Goal: Task Accomplishment & Management: Use online tool/utility

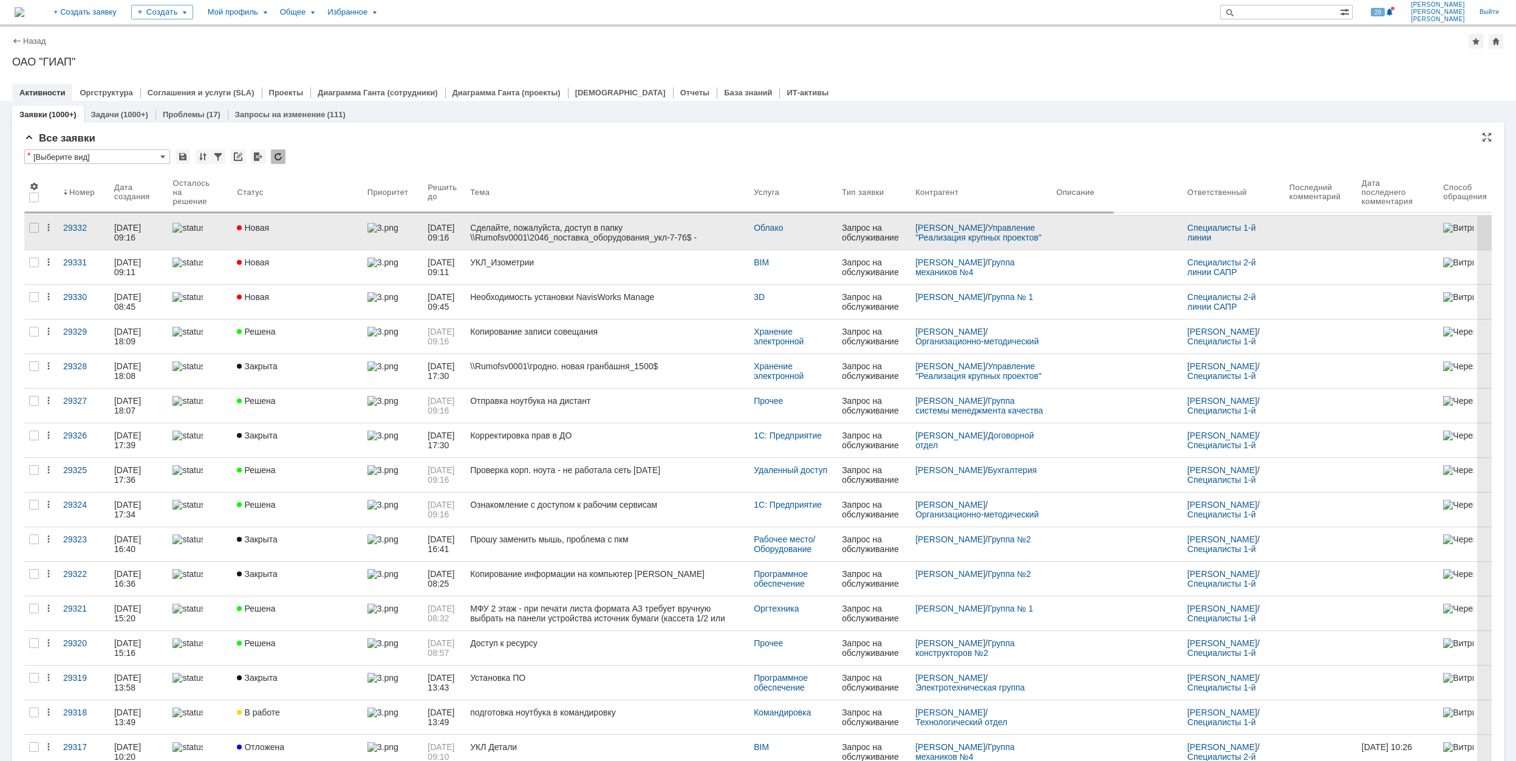
click at [336, 227] on div "Новая" at bounding box center [297, 228] width 120 height 10
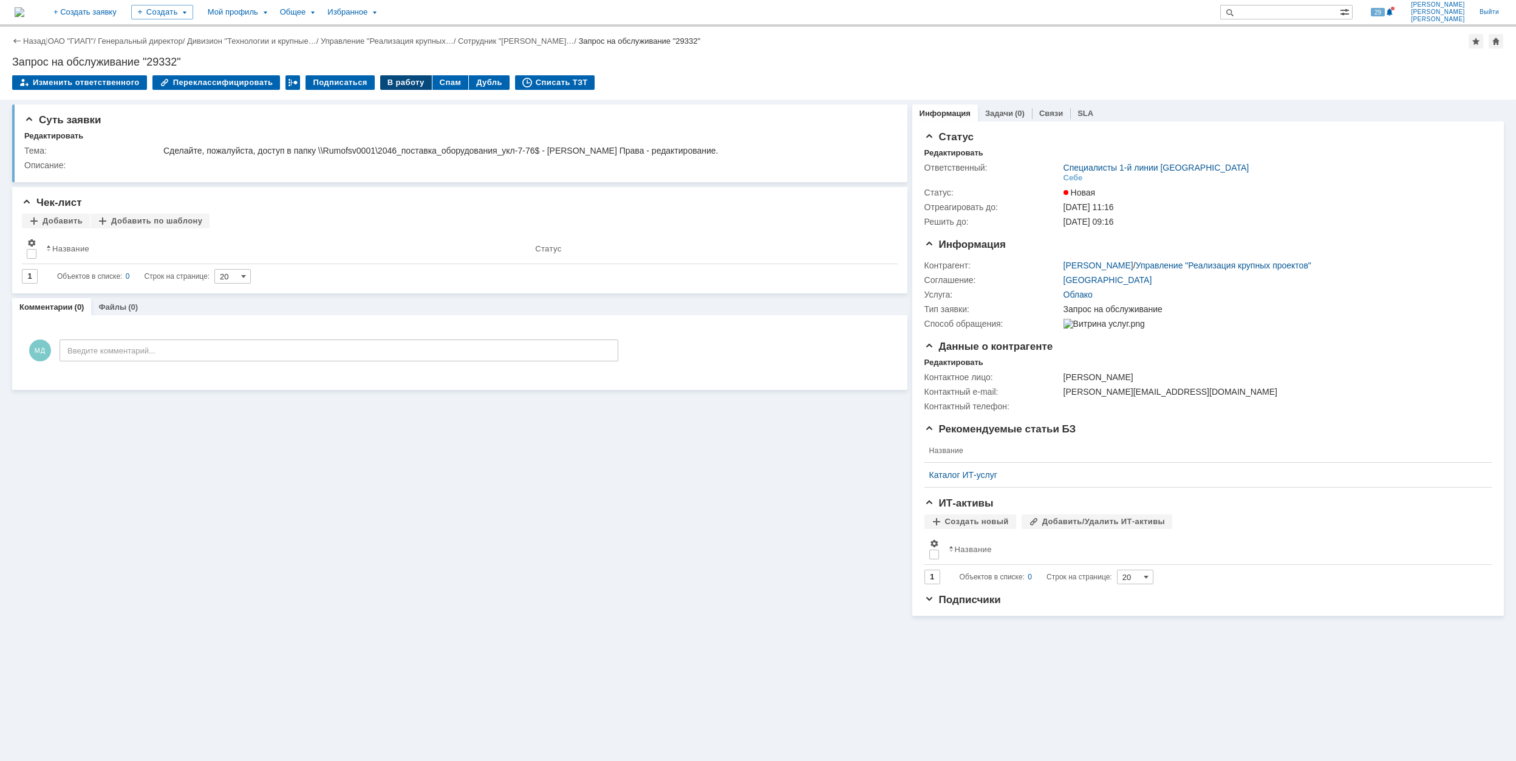
click at [401, 79] on div "В работу" at bounding box center [406, 82] width 52 height 15
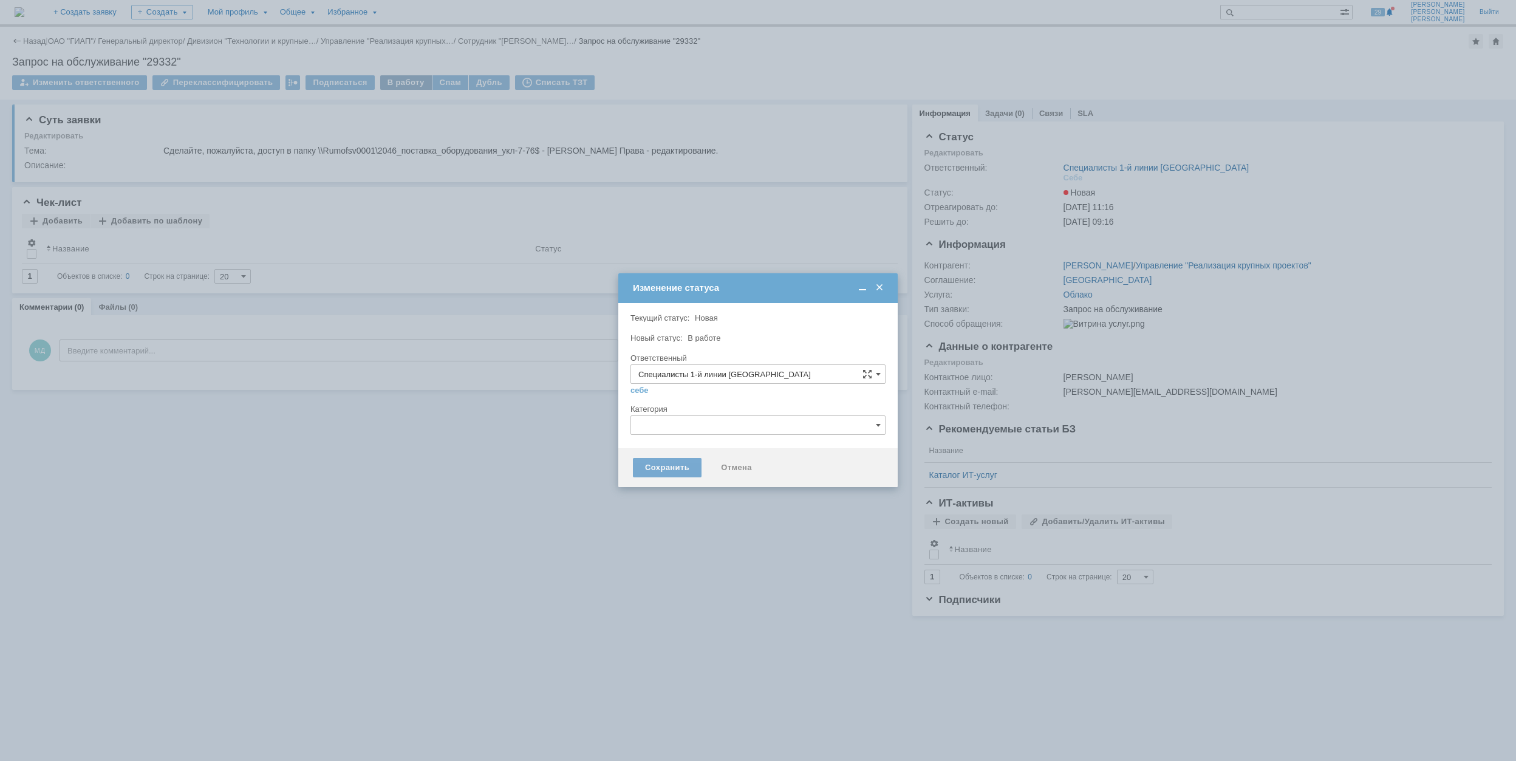
type input "[PERSON_NAME]"
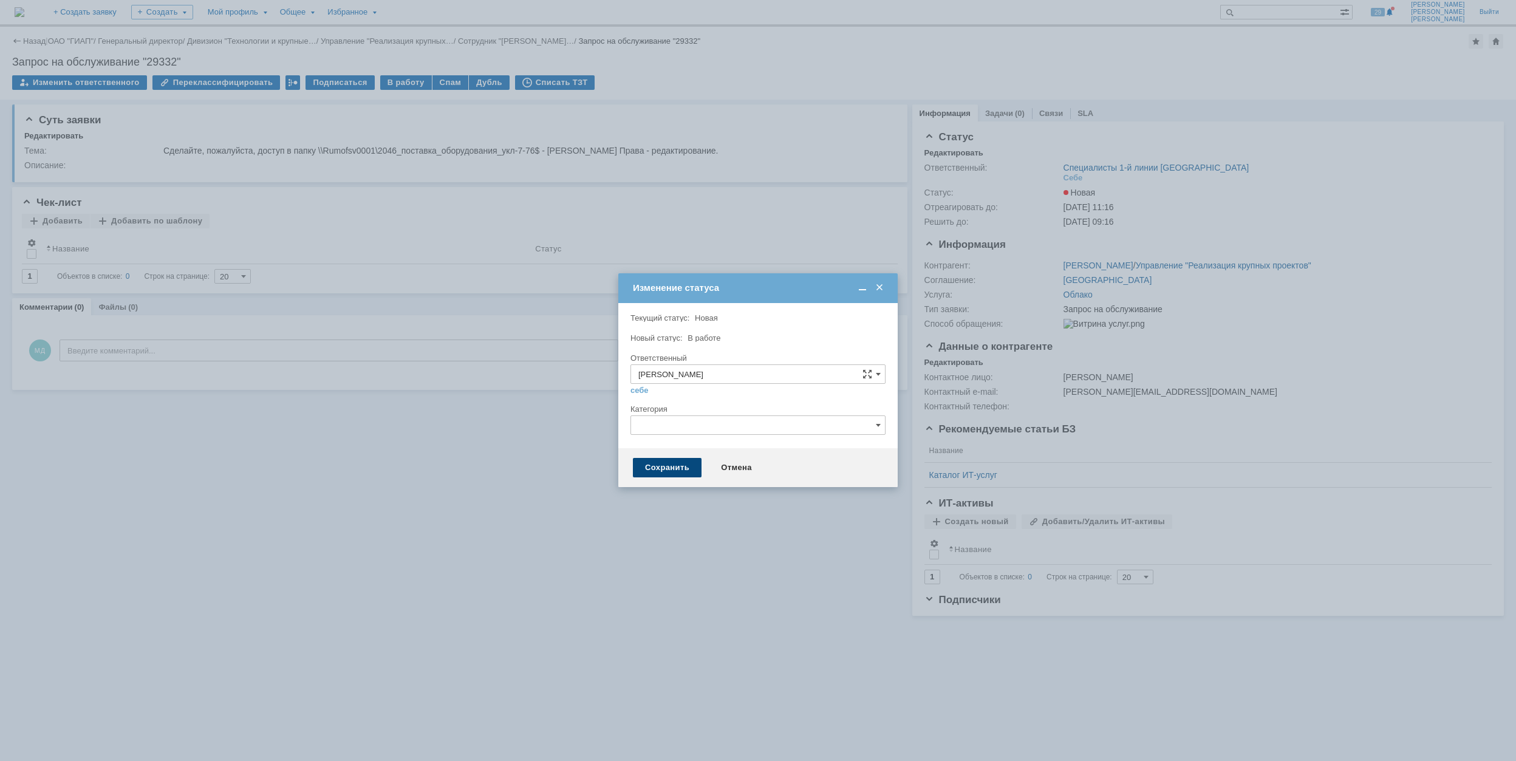
click at [671, 469] on div "Сохранить" at bounding box center [667, 467] width 69 height 19
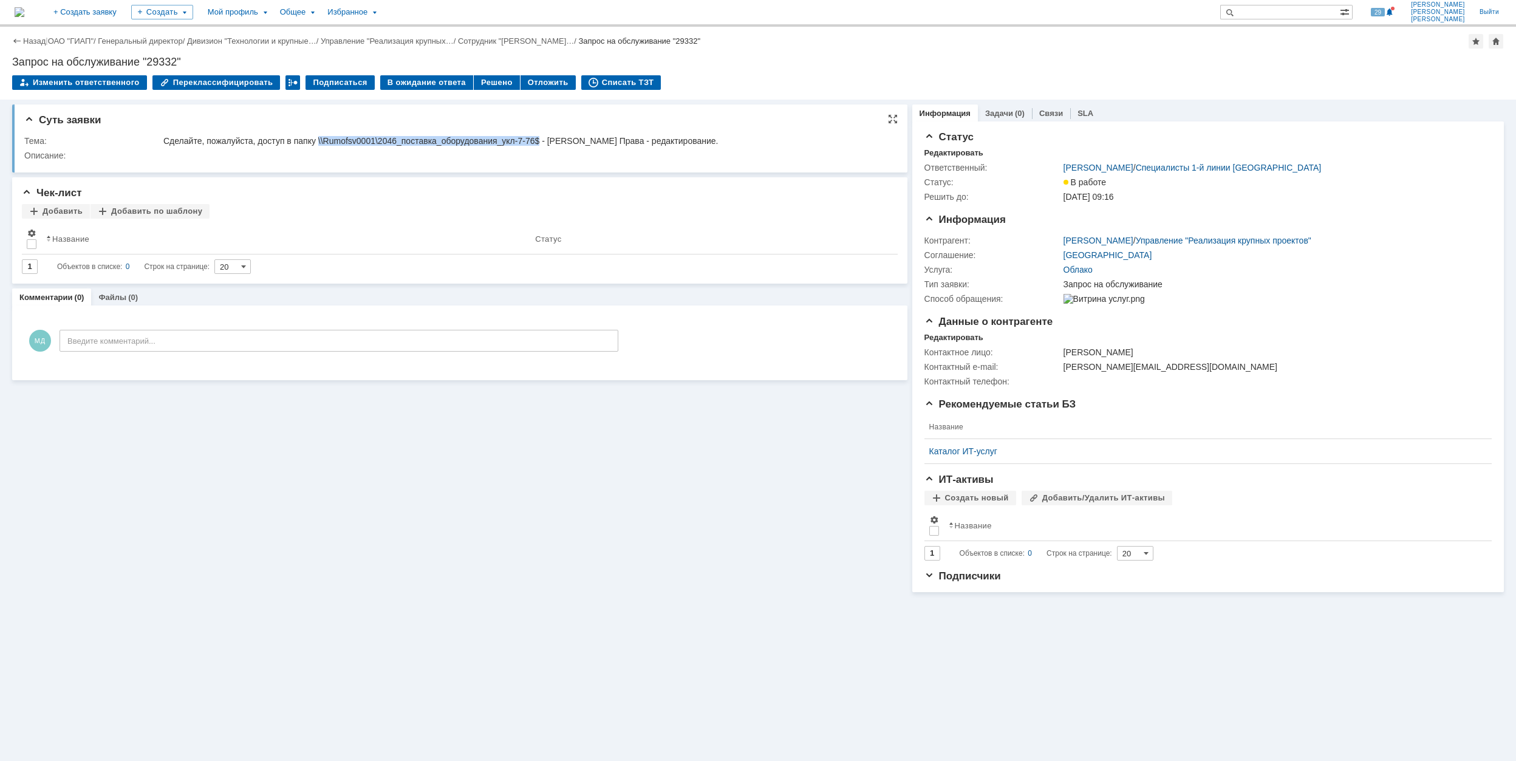
drag, startPoint x: 318, startPoint y: 137, endPoint x: 542, endPoint y: 137, distance: 224.1
click at [542, 137] on div "Сделайте, пожалуйста, доступ в папку \\Rumofsv0001\2046_поставка_оборудования_у…" at bounding box center [524, 141] width 723 height 10
copy div "\\Rumofsv0001\2046_поставка_оборудования_укл-7-76$"
click at [475, 83] on div "Решено" at bounding box center [497, 82] width 46 height 15
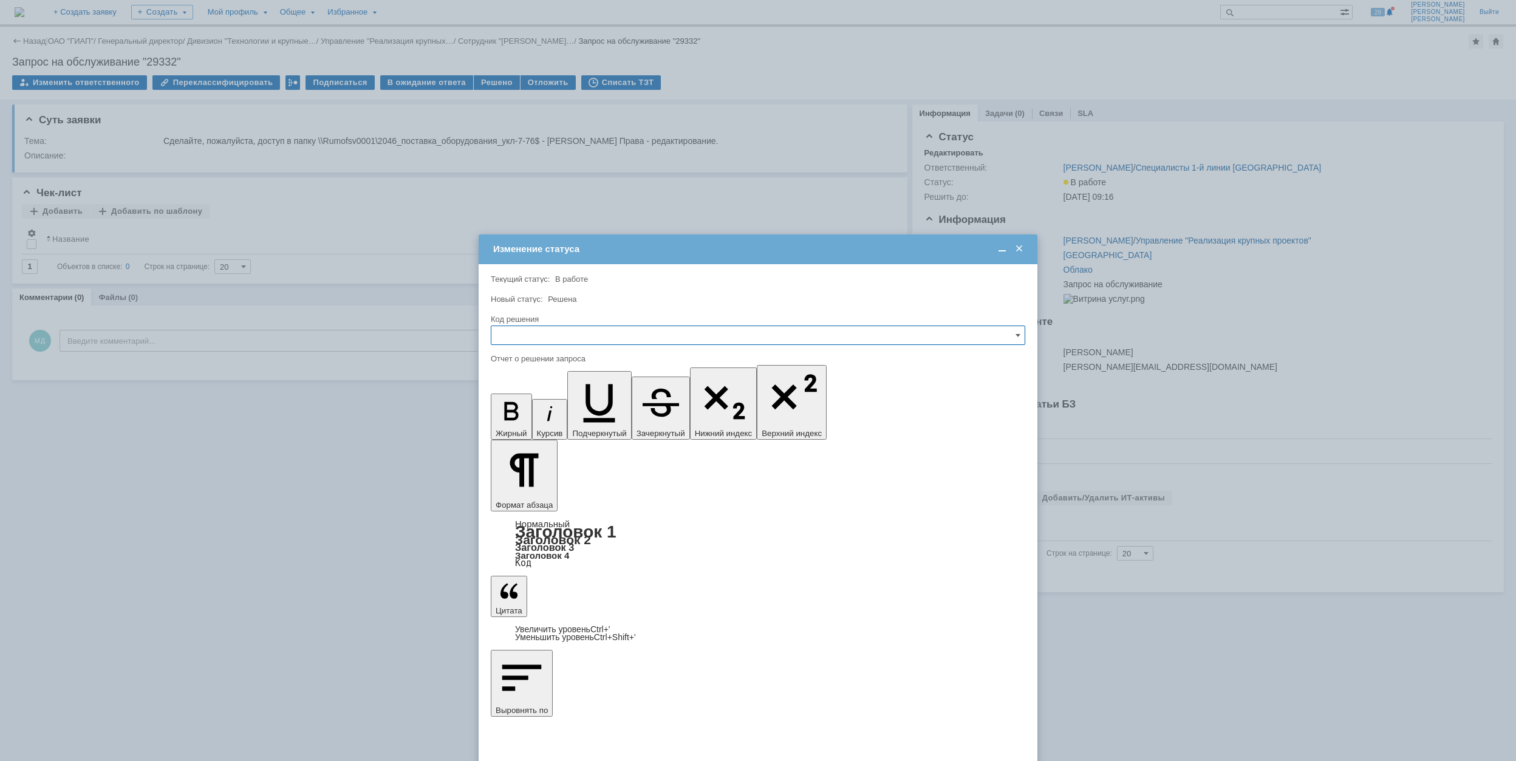
click at [600, 329] on input "text" at bounding box center [758, 335] width 534 height 19
drag, startPoint x: 604, startPoint y: 417, endPoint x: 68, endPoint y: 77, distance: 634.2
click at [604, 417] on span "Решено" at bounding box center [758, 418] width 519 height 10
type input "Решено"
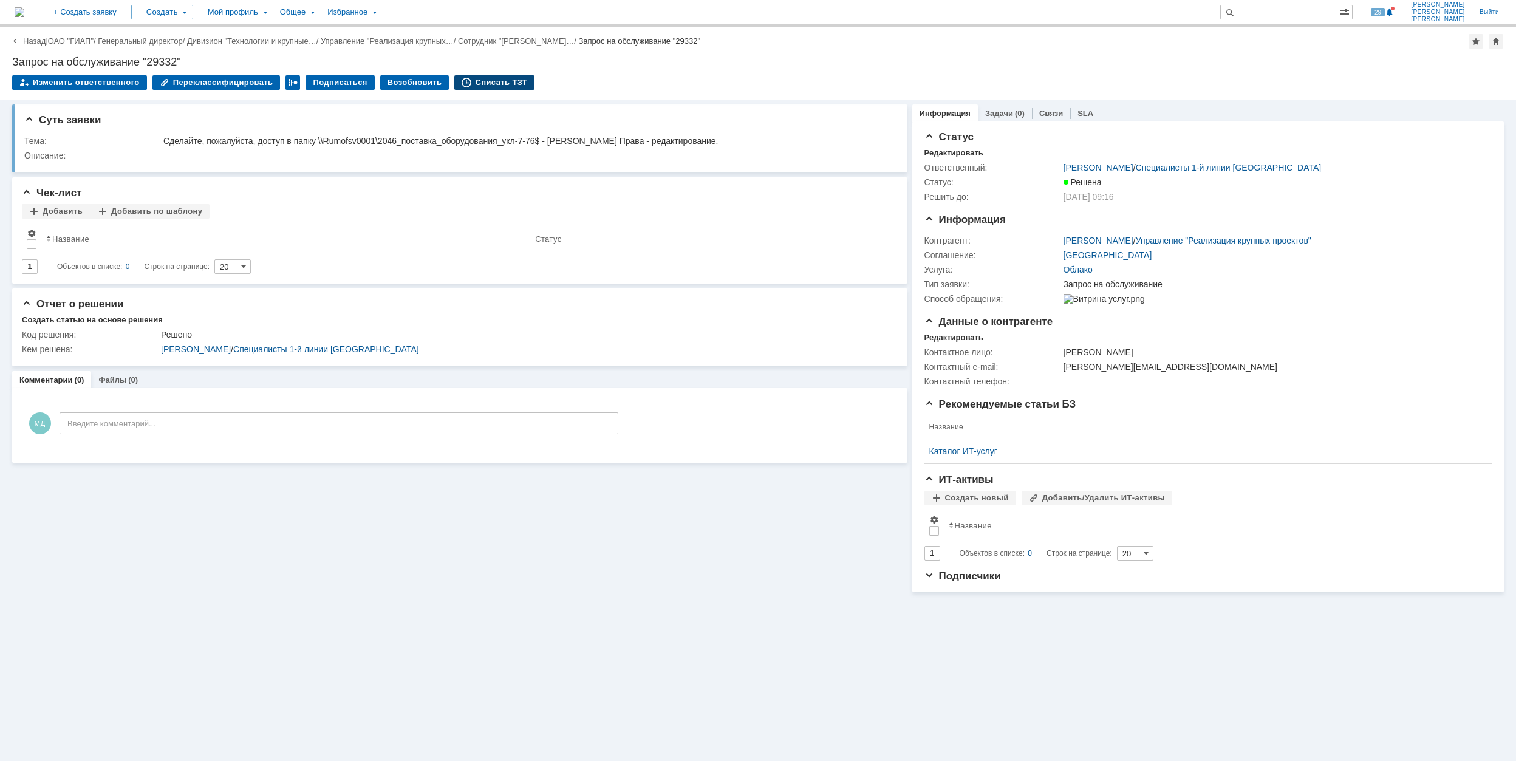
click at [474, 81] on div "Списать ТЗТ" at bounding box center [494, 82] width 80 height 15
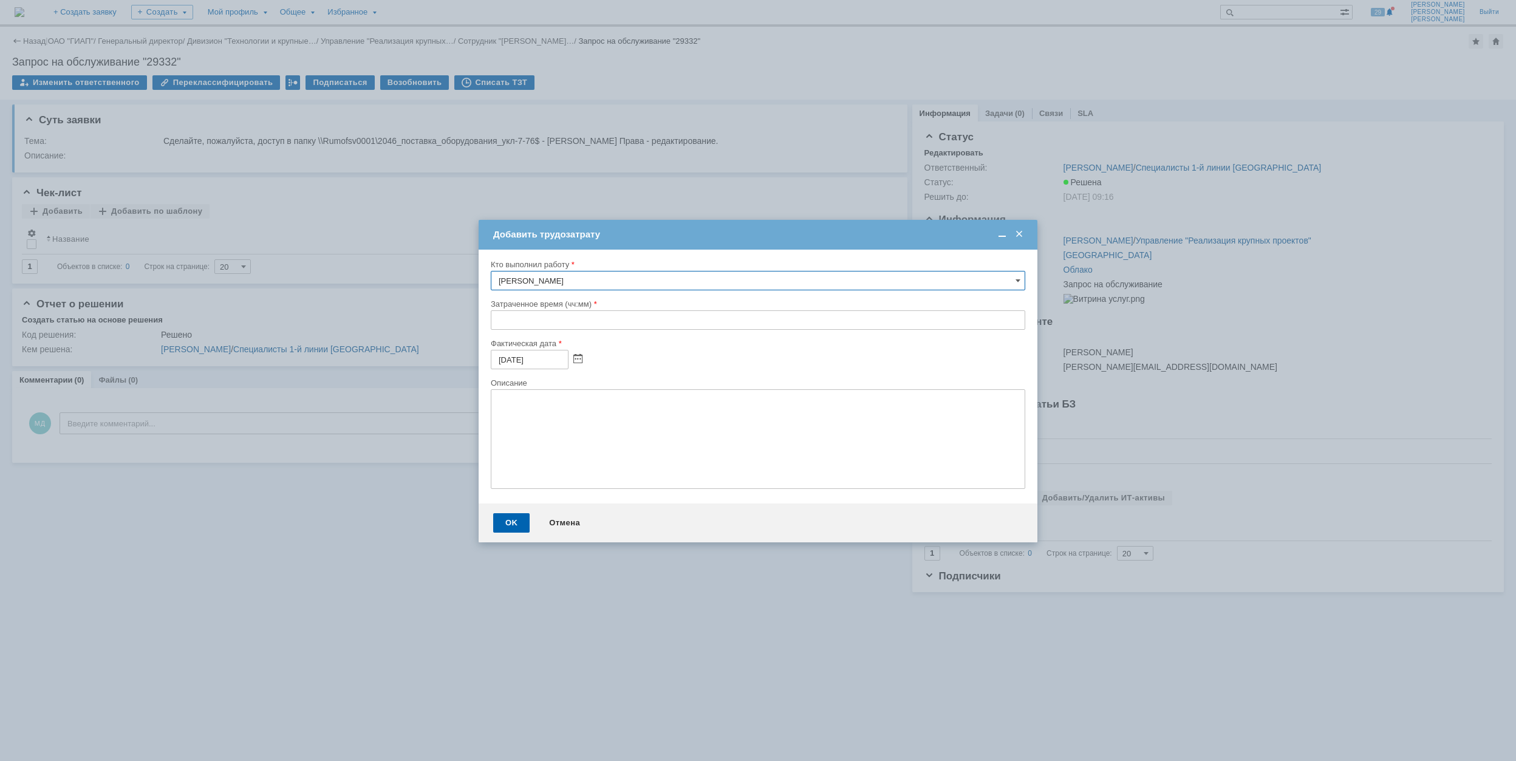
click at [543, 321] on input "text" at bounding box center [758, 319] width 534 height 19
type input "00:30"
click at [508, 518] on div "OK" at bounding box center [511, 522] width 36 height 19
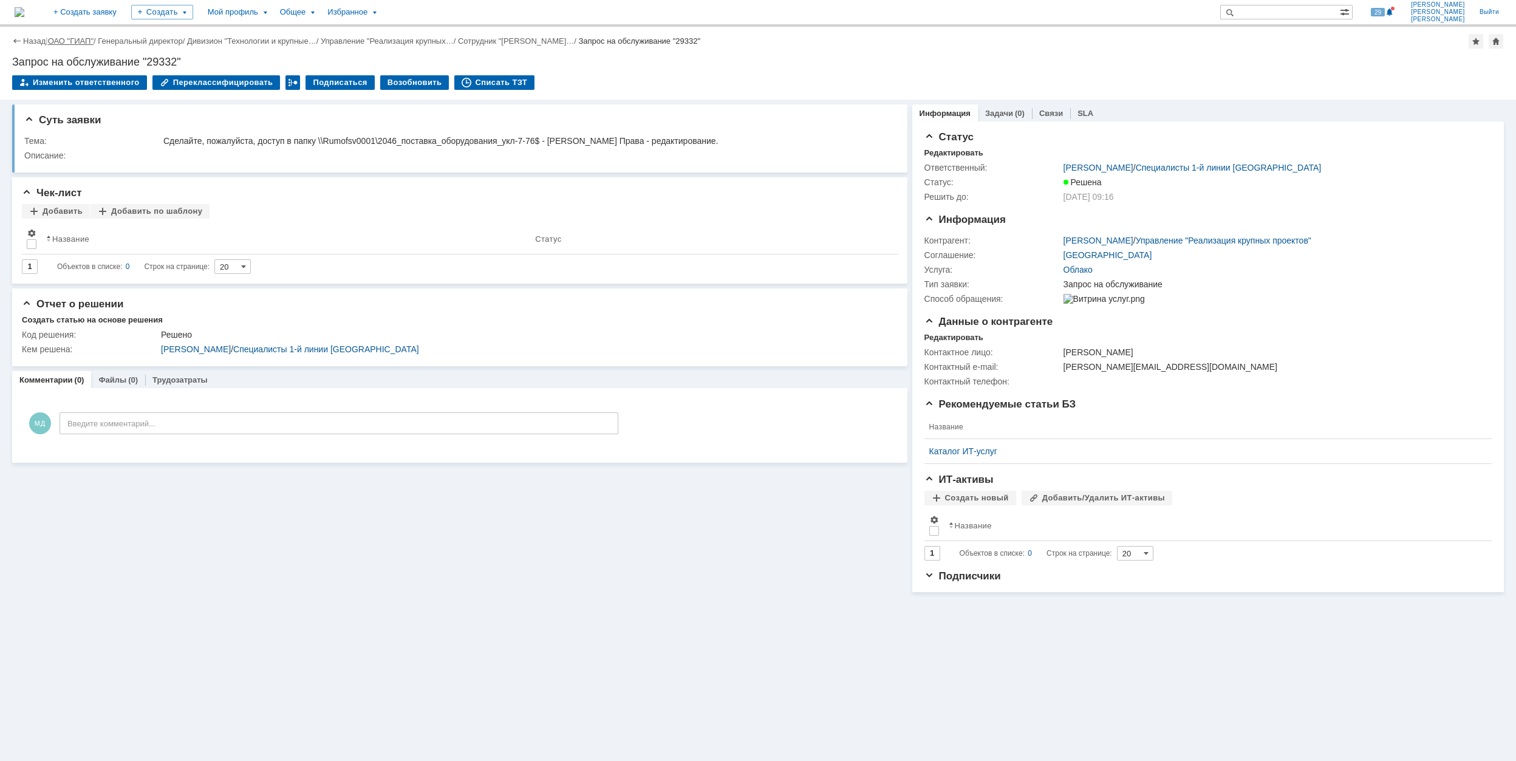
click at [77, 40] on link "ОАО "ГИАП"" at bounding box center [71, 40] width 46 height 9
